Goal: Transaction & Acquisition: Purchase product/service

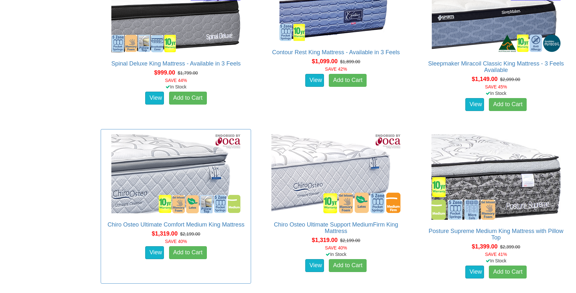
scroll to position [954, 0]
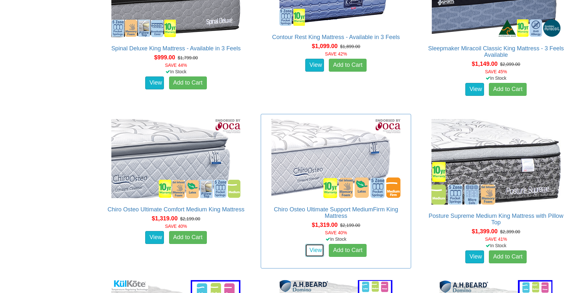
click at [314, 244] on link "View" at bounding box center [314, 250] width 19 height 13
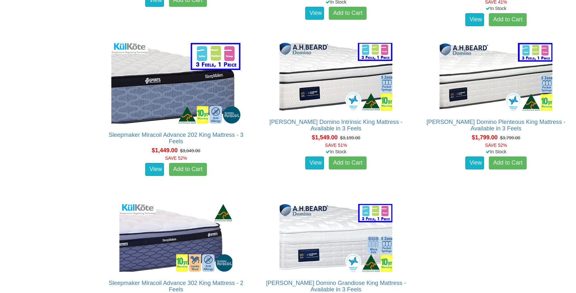
scroll to position [1168, 0]
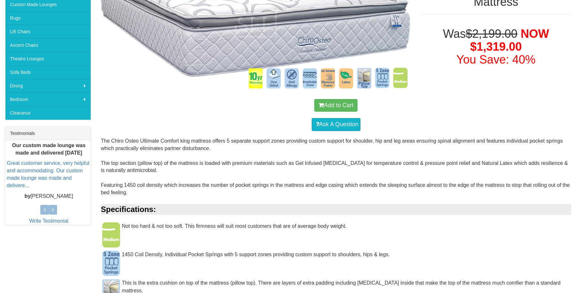
scroll to position [65, 0]
